Goal: Task Accomplishment & Management: Use online tool/utility

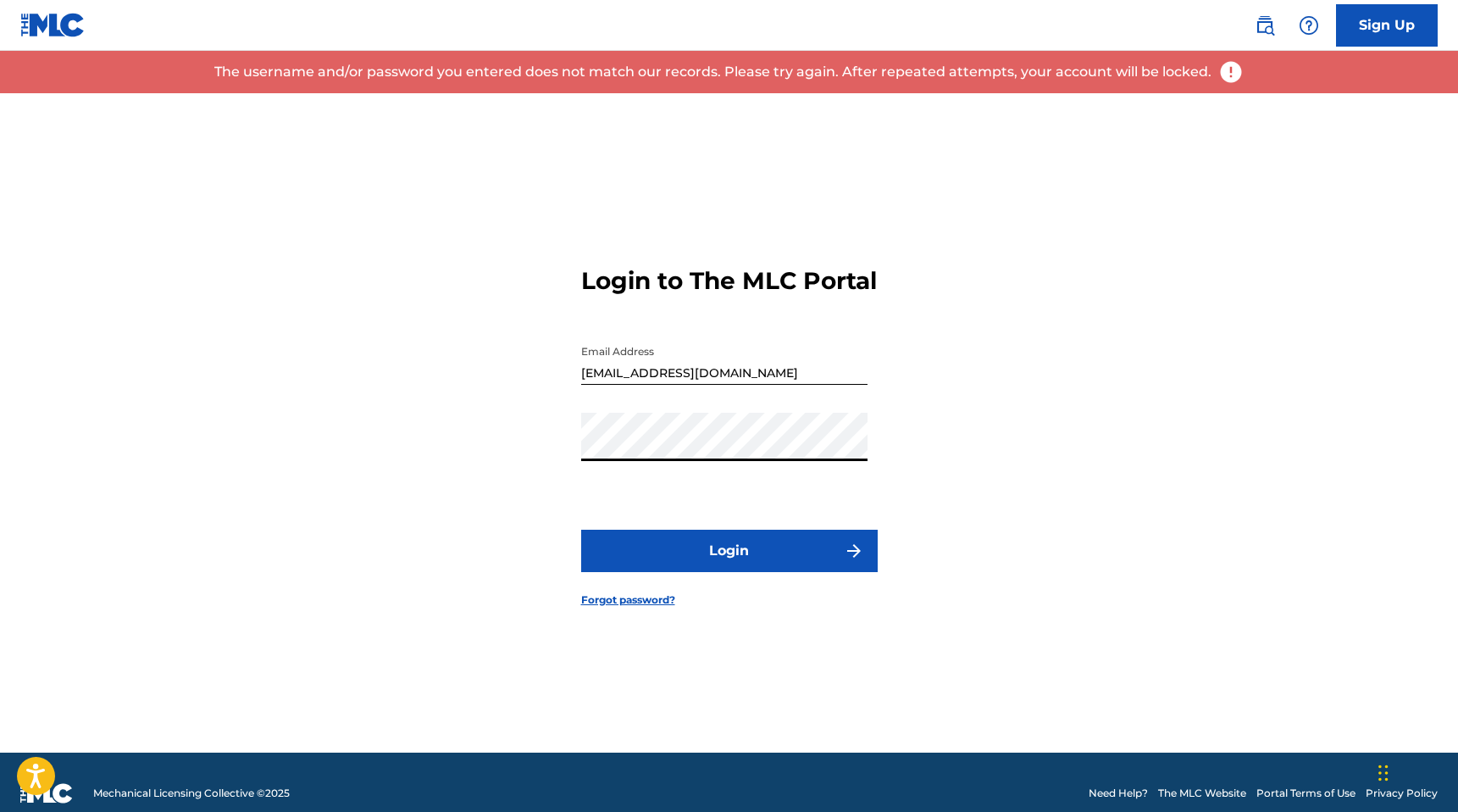
click at [581, 530] on button "Login" at bounding box center [729, 551] width 297 height 42
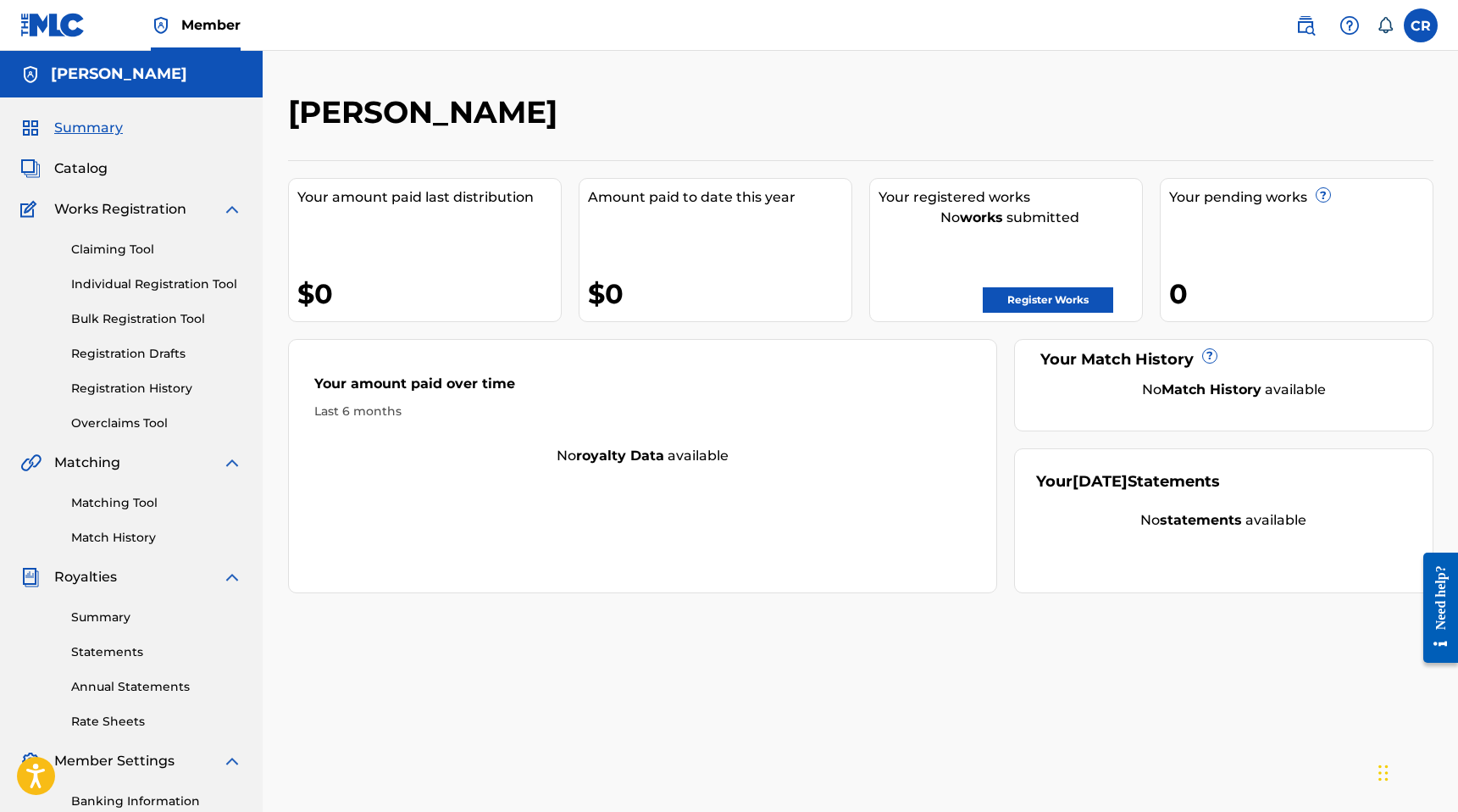
click at [133, 208] on span "Works Registration" at bounding box center [120, 209] width 132 height 20
click at [139, 205] on span "Works Registration" at bounding box center [120, 209] width 132 height 20
click at [164, 326] on link "Bulk Registration Tool" at bounding box center [156, 318] width 171 height 17
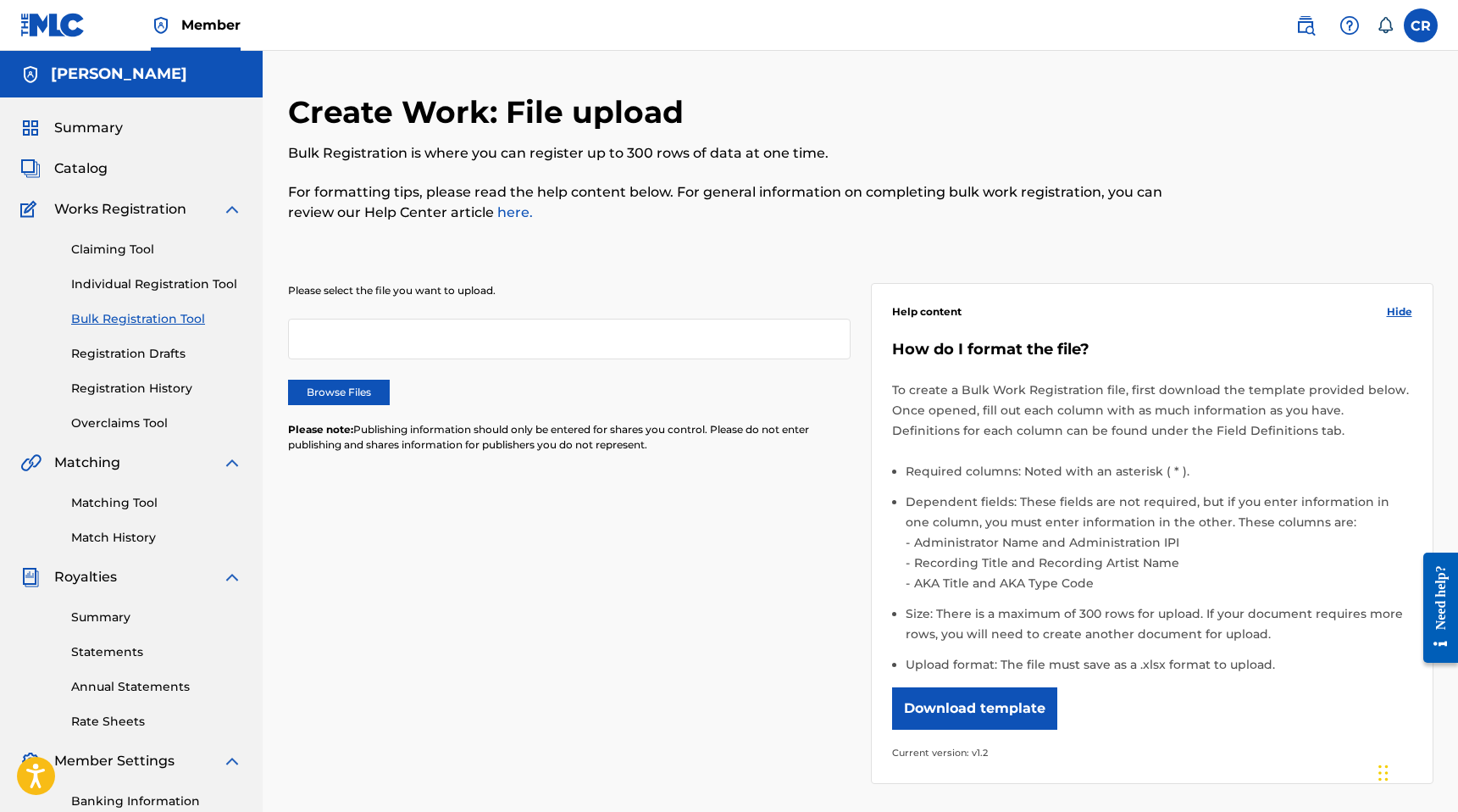
click at [115, 260] on div "Claiming Tool Individual Registration Tool Bulk Registration Tool Registration …" at bounding box center [131, 325] width 222 height 213
click at [101, 178] on span "Catalog" at bounding box center [80, 168] width 53 height 20
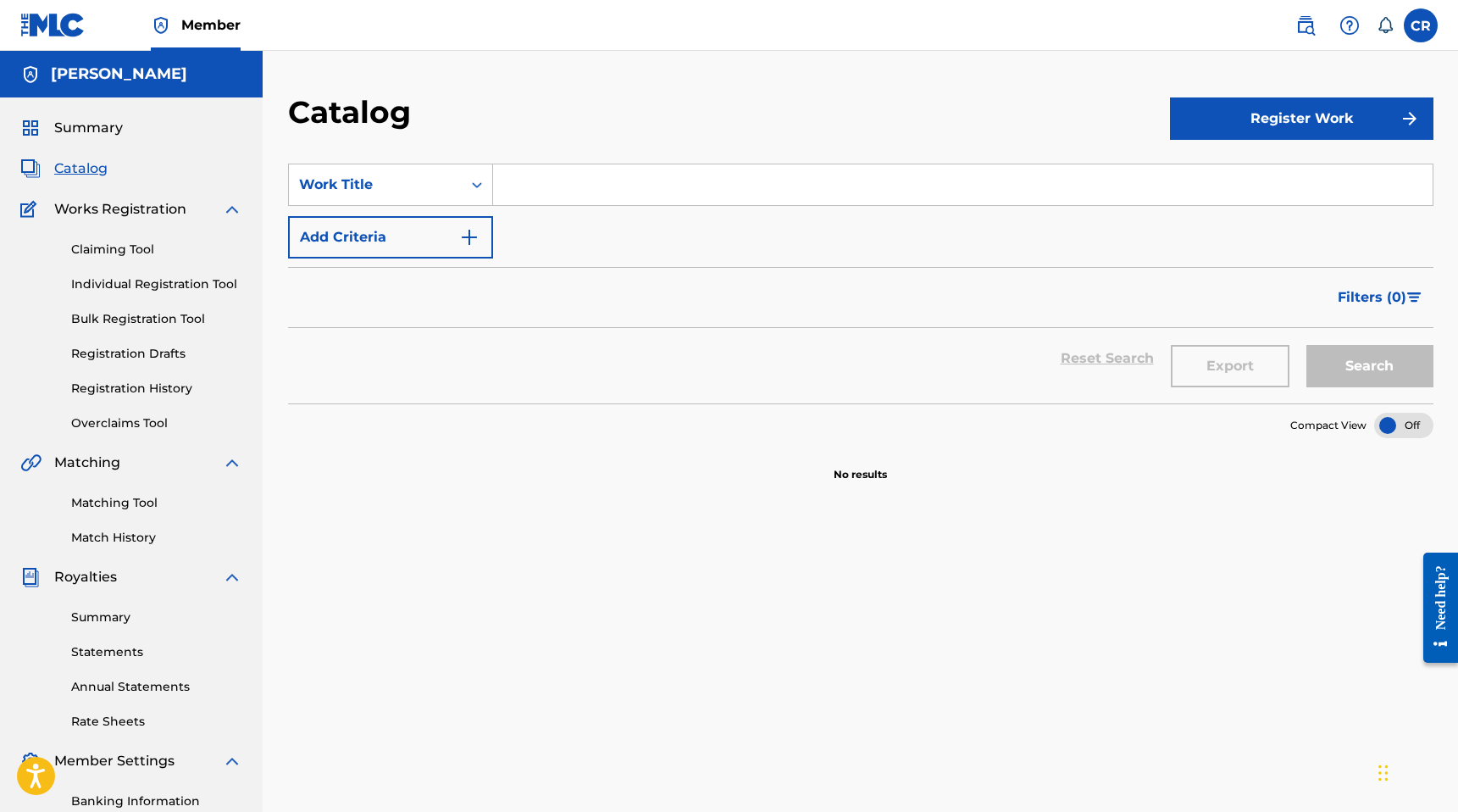
drag, startPoint x: 1233, startPoint y: 399, endPoint x: 1233, endPoint y: 381, distance: 18.0
click at [1233, 398] on div "Reset Search Export Search" at bounding box center [861, 365] width 1146 height 76
click at [1233, 381] on div "Export" at bounding box center [1230, 358] width 135 height 61
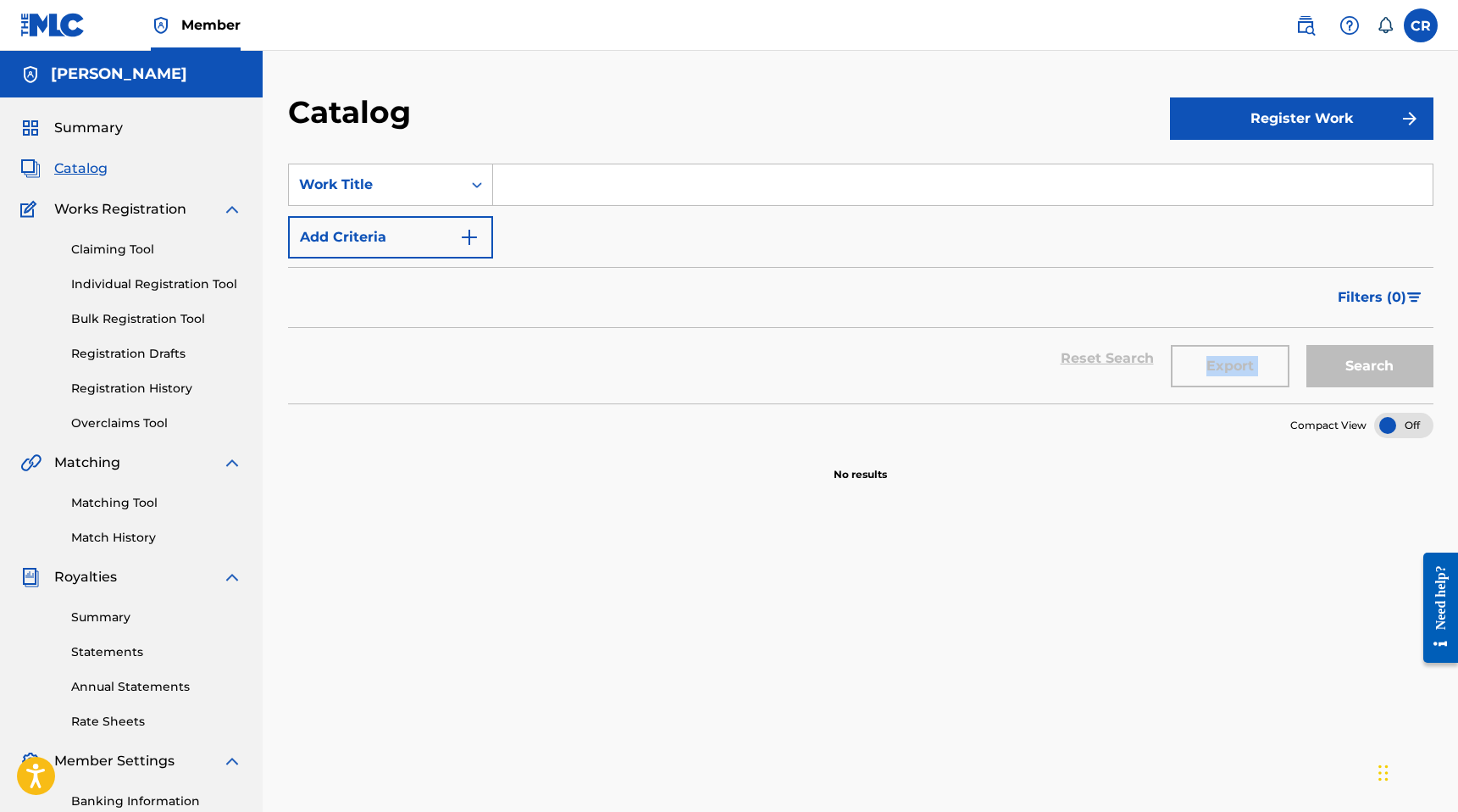
click at [1233, 381] on div "Export" at bounding box center [1230, 358] width 135 height 61
